Goal: Obtain resource: Obtain resource

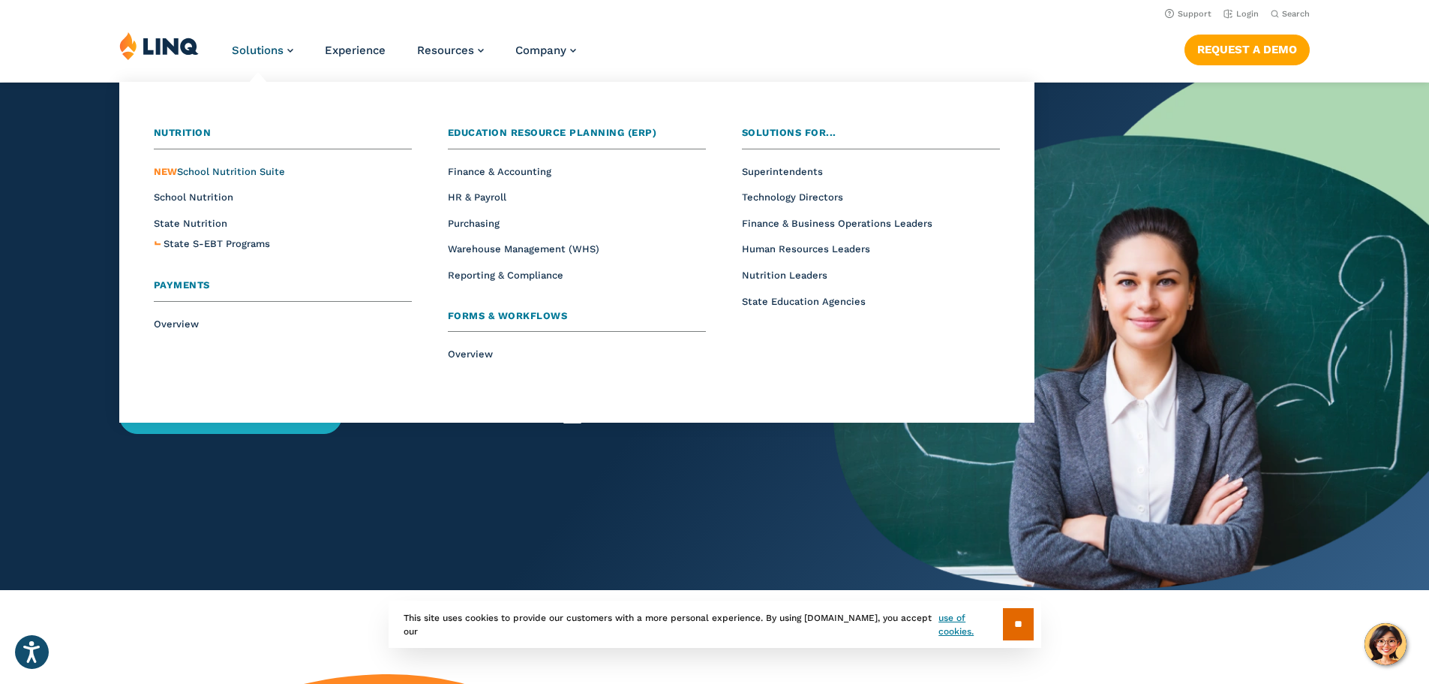
click at [215, 172] on span "NEW School Nutrition Suite" at bounding box center [219, 171] width 131 height 11
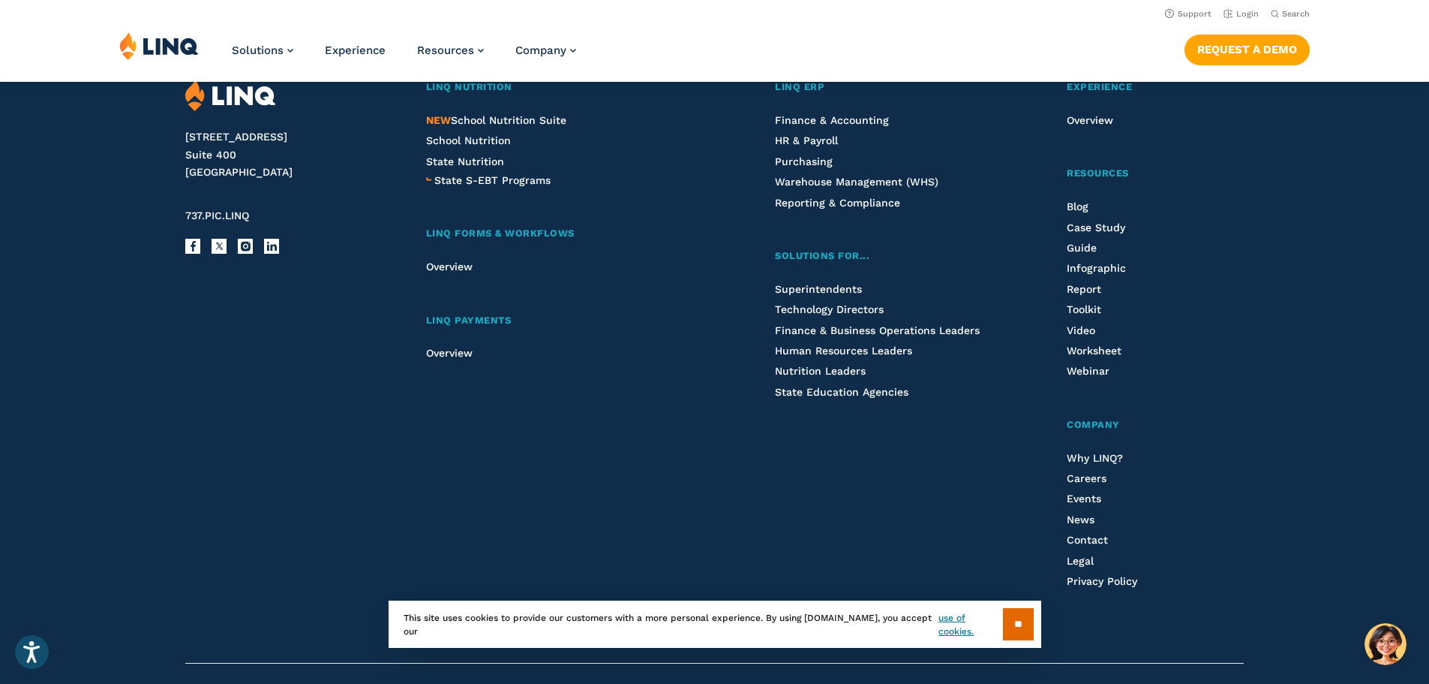
scroll to position [1576, 0]
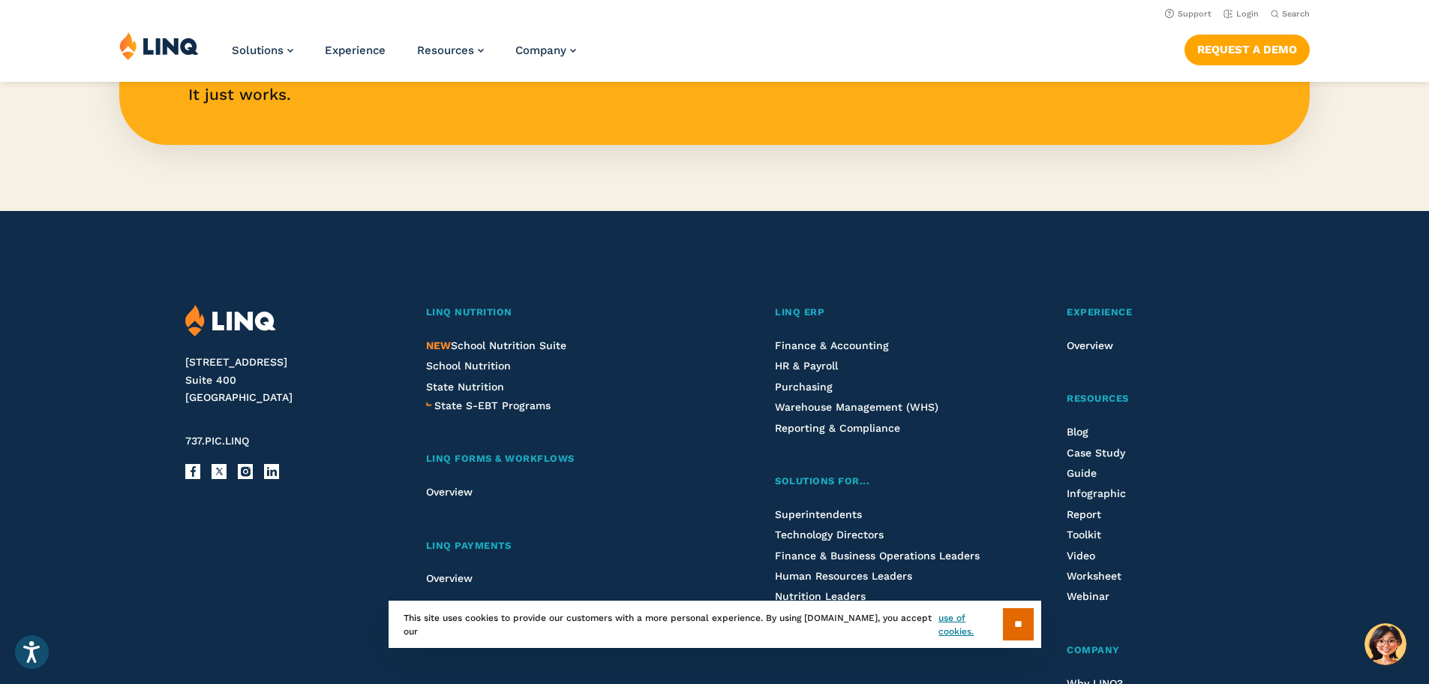
click at [482, 338] on li "NEW School Nutrition Suite" at bounding box center [561, 345] width 271 height 17
click at [482, 341] on span "NEW School Nutrition Suite" at bounding box center [496, 345] width 140 height 12
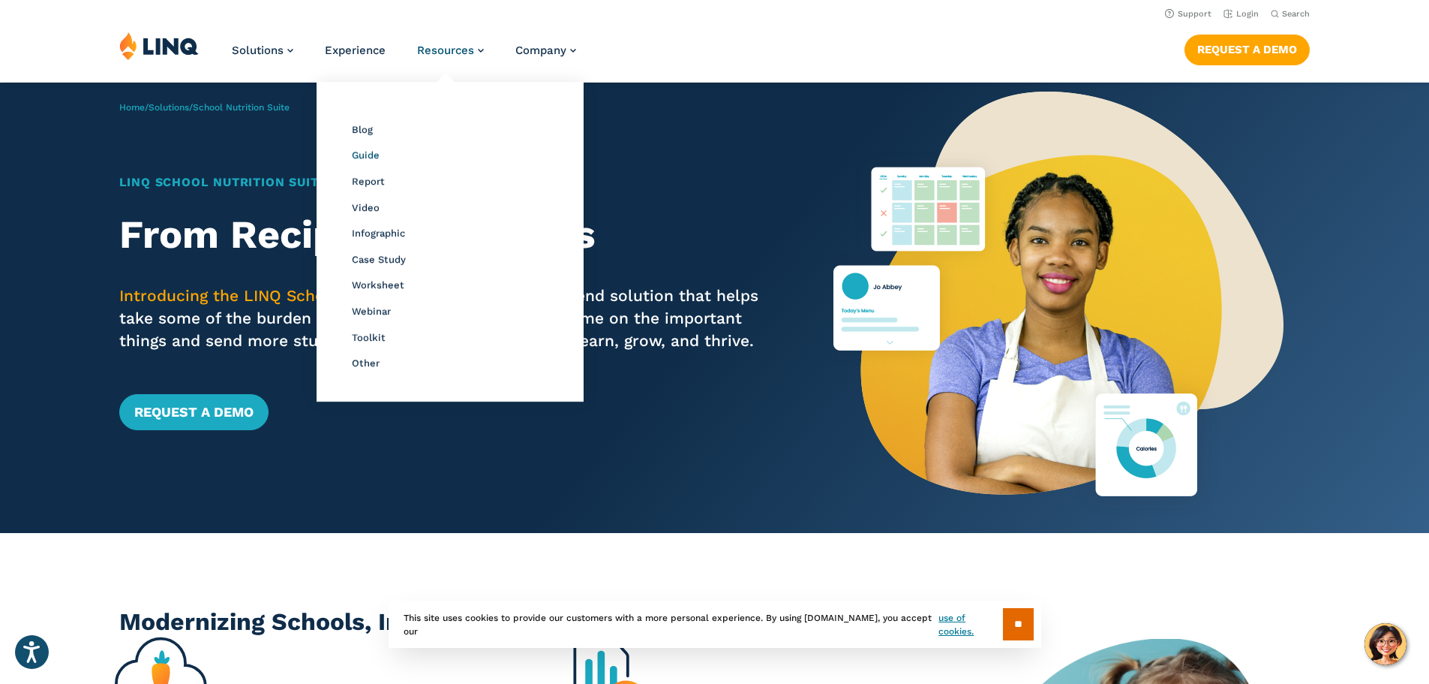
click at [362, 160] on span "Guide" at bounding box center [366, 154] width 28 height 11
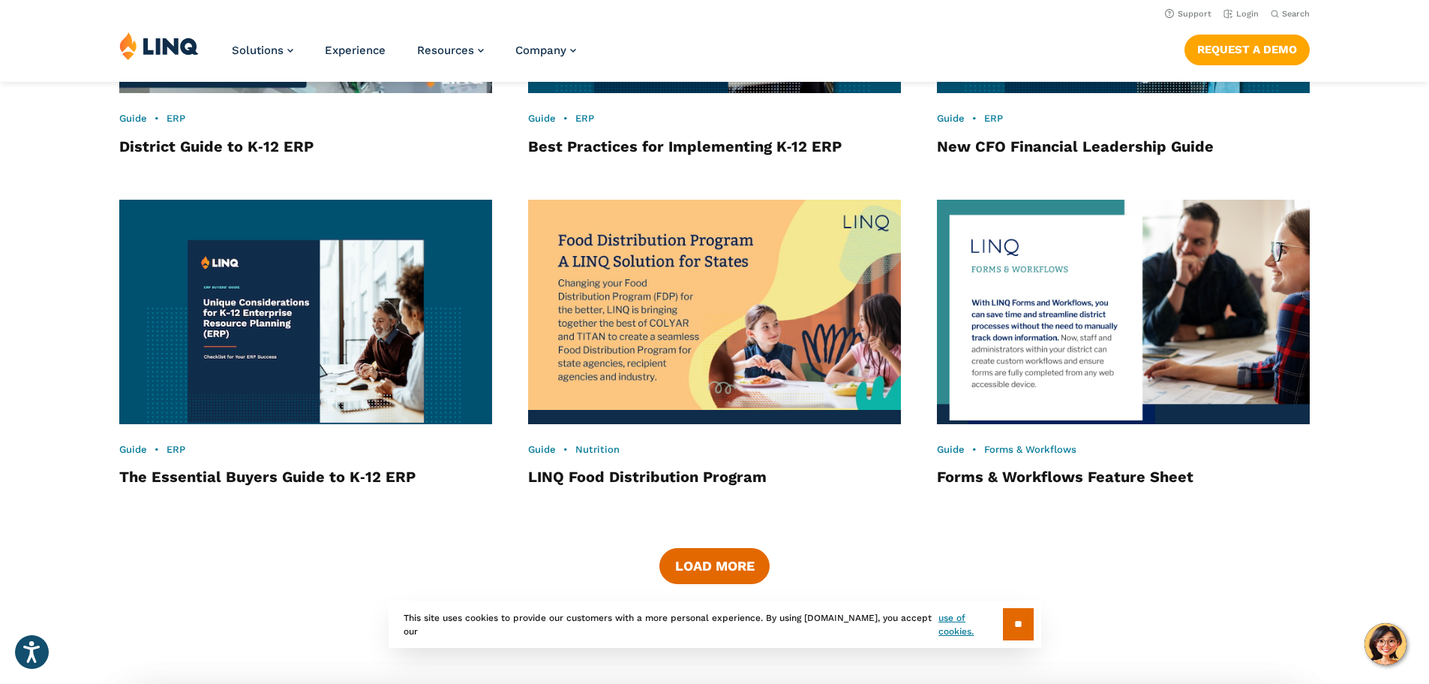
scroll to position [2000, 0]
